Goal: Register for event/course

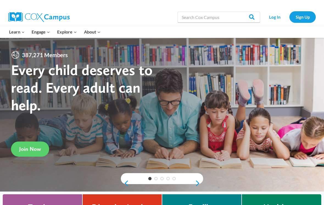
click at [34, 152] on span "Join Now" at bounding box center [30, 148] width 22 height 7
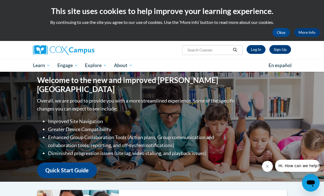
click at [278, 50] on link "Sign Up" at bounding box center [280, 49] width 22 height 9
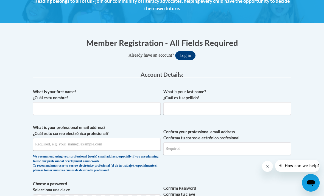
scroll to position [85, 0]
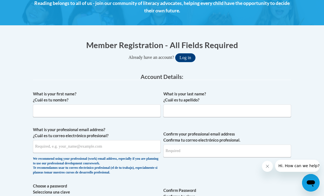
click at [182, 56] on button "Log in" at bounding box center [185, 57] width 20 height 9
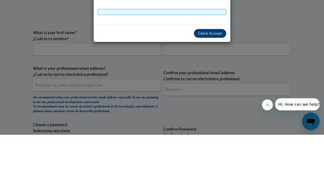
scroll to position [71, 0]
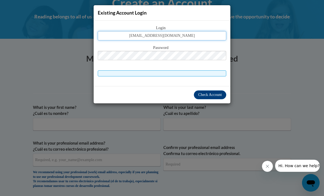
type input "fellisa34morgan@gmail.com"
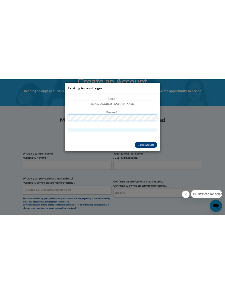
scroll to position [0, 0]
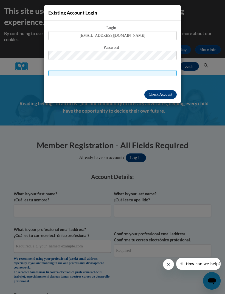
click at [163, 95] on span "Check Account" at bounding box center [161, 94] width 24 height 4
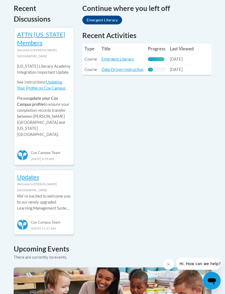
scroll to position [269, 0]
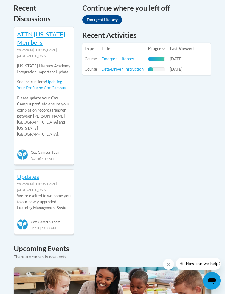
click at [127, 67] on link "Data-Driven Instruction" at bounding box center [122, 69] width 42 height 5
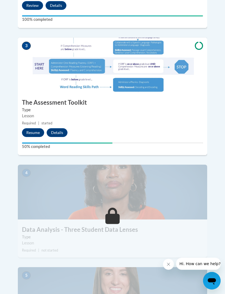
scroll to position [448, 0]
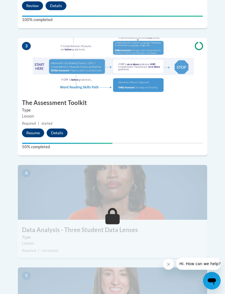
click at [37, 129] on button "Resume" at bounding box center [33, 133] width 22 height 9
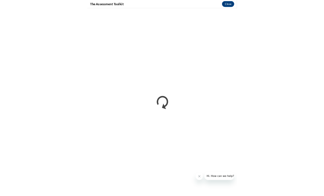
scroll to position [417, 0]
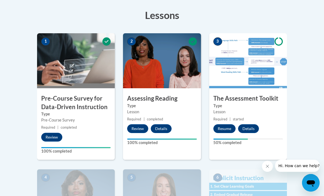
scroll to position [154, 0]
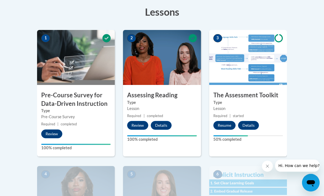
click at [225, 122] on button "Resume" at bounding box center [224, 125] width 22 height 9
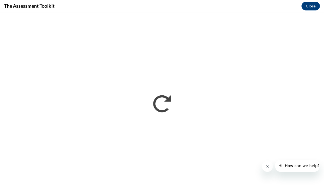
scroll to position [0, 0]
click at [267, 167] on icon "Close message from company" at bounding box center [267, 166] width 4 height 4
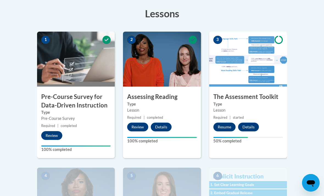
scroll to position [153, 0]
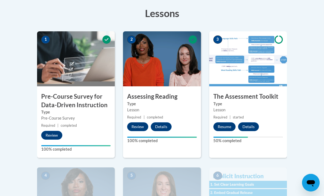
click at [227, 125] on button "Resume" at bounding box center [224, 126] width 22 height 9
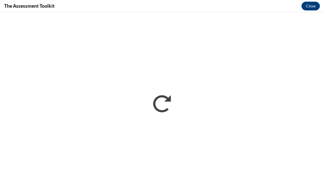
scroll to position [0, 0]
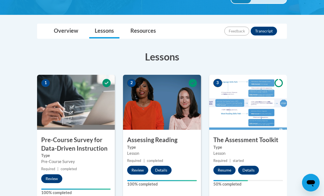
click at [225, 169] on button "Resume" at bounding box center [224, 170] width 22 height 9
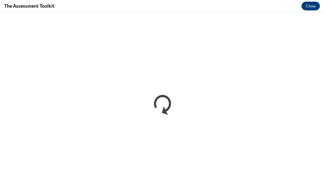
click at [312, 6] on button "Close" at bounding box center [310, 6] width 18 height 9
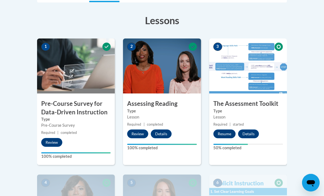
scroll to position [146, 0]
click at [223, 133] on button "Resume" at bounding box center [224, 133] width 22 height 9
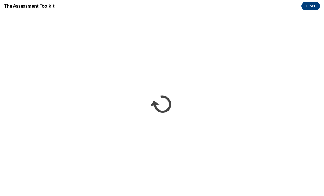
scroll to position [155, 0]
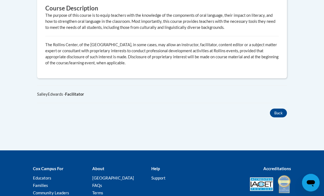
scroll to position [350, 0]
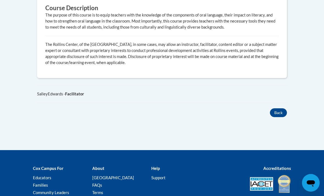
click at [278, 117] on button "Back" at bounding box center [278, 112] width 17 height 9
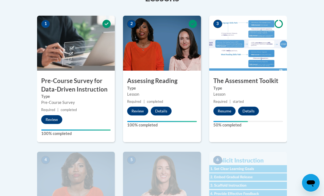
scroll to position [170, 0]
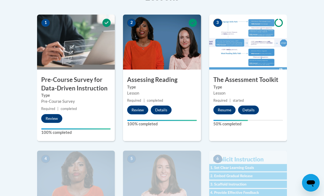
click at [225, 108] on button "Resume" at bounding box center [224, 109] width 22 height 9
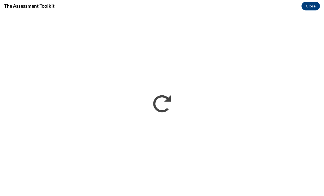
scroll to position [0, 0]
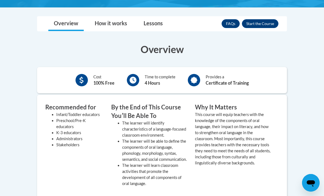
scroll to position [152, 0]
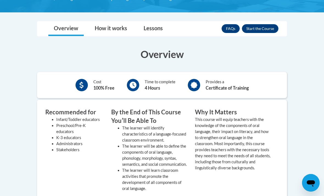
click at [269, 29] on button "Enroll" at bounding box center [260, 28] width 36 height 9
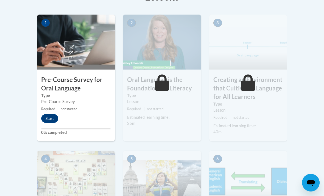
click at [52, 115] on button "Start" at bounding box center [49, 118] width 17 height 9
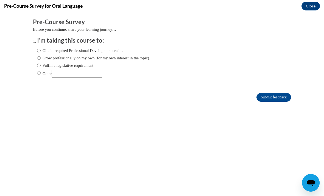
click at [40, 74] on input "Other" at bounding box center [39, 73] width 4 height 6
radio input "true"
click at [282, 98] on input "Submit feedback" at bounding box center [273, 97] width 35 height 9
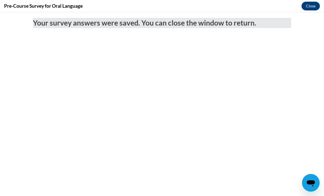
click at [311, 6] on button "Close" at bounding box center [310, 6] width 18 height 9
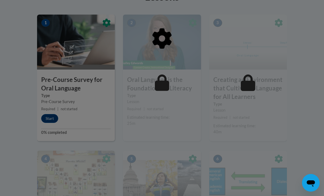
click at [48, 119] on div at bounding box center [162, 98] width 324 height 196
click at [53, 116] on button "Start" at bounding box center [49, 118] width 17 height 9
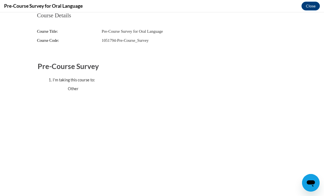
click at [316, 5] on button "Close" at bounding box center [310, 6] width 18 height 9
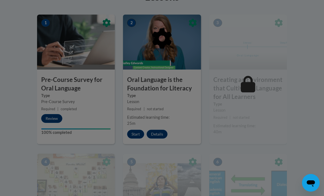
click at [86, 175] on div at bounding box center [162, 98] width 324 height 196
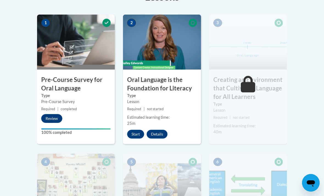
click at [141, 132] on button "Start" at bounding box center [135, 133] width 17 height 9
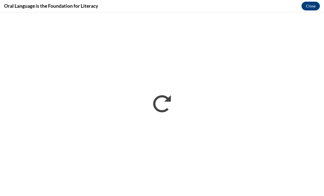
scroll to position [191, 0]
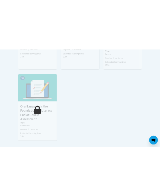
scroll to position [1482, 0]
